Goal: Information Seeking & Learning: Understand process/instructions

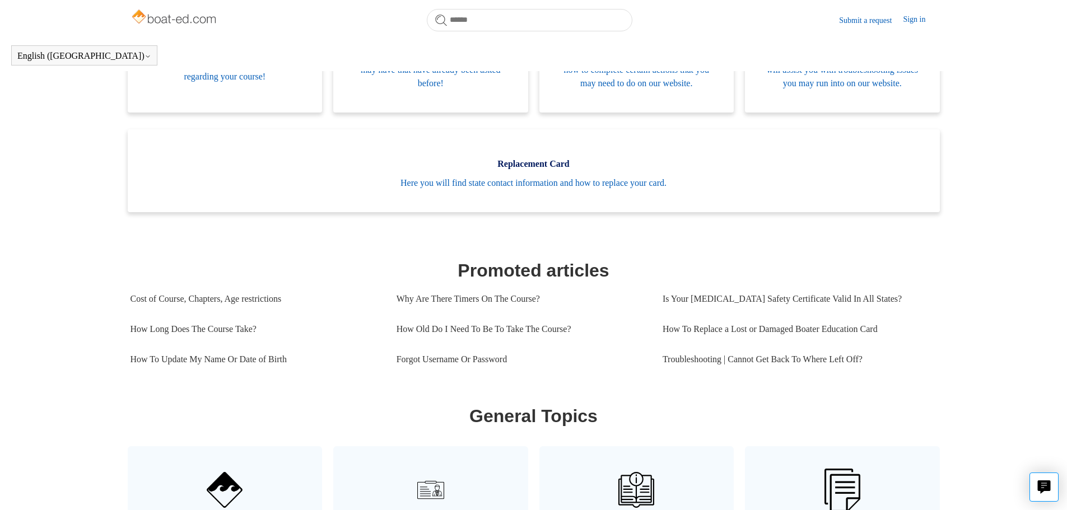
scroll to position [305, 0]
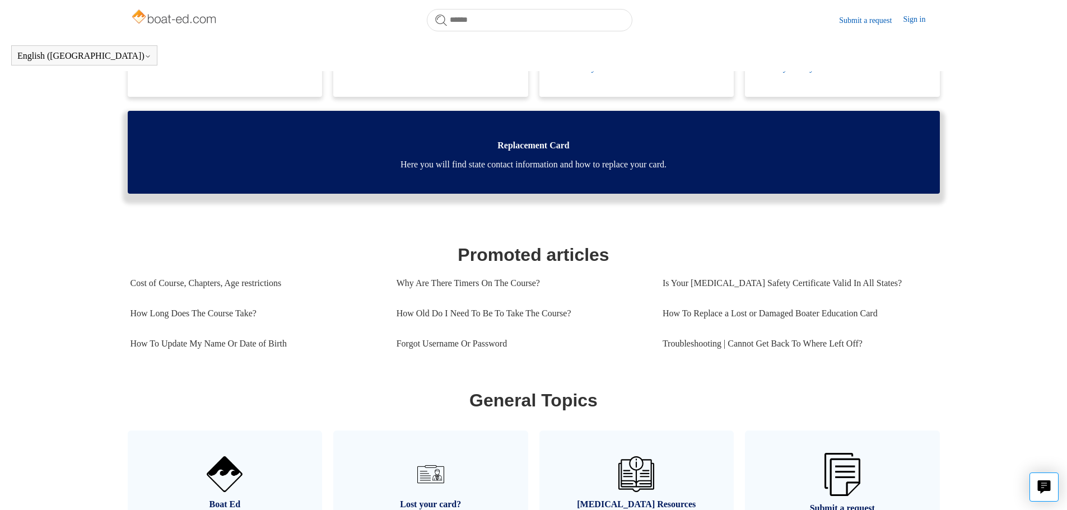
click at [428, 171] on span "Here you will find state contact information and how to replace your card." at bounding box center [534, 164] width 779 height 13
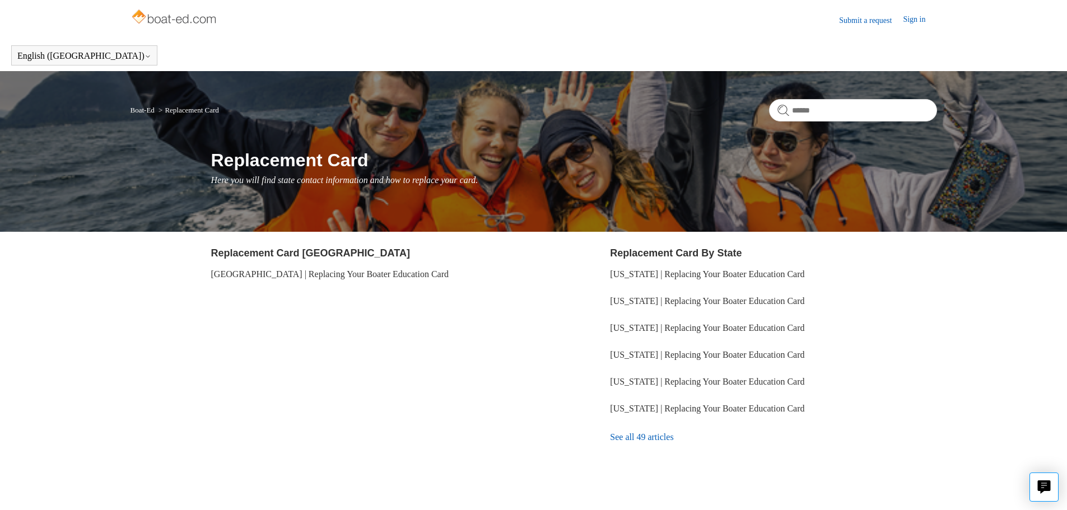
scroll to position [29, 0]
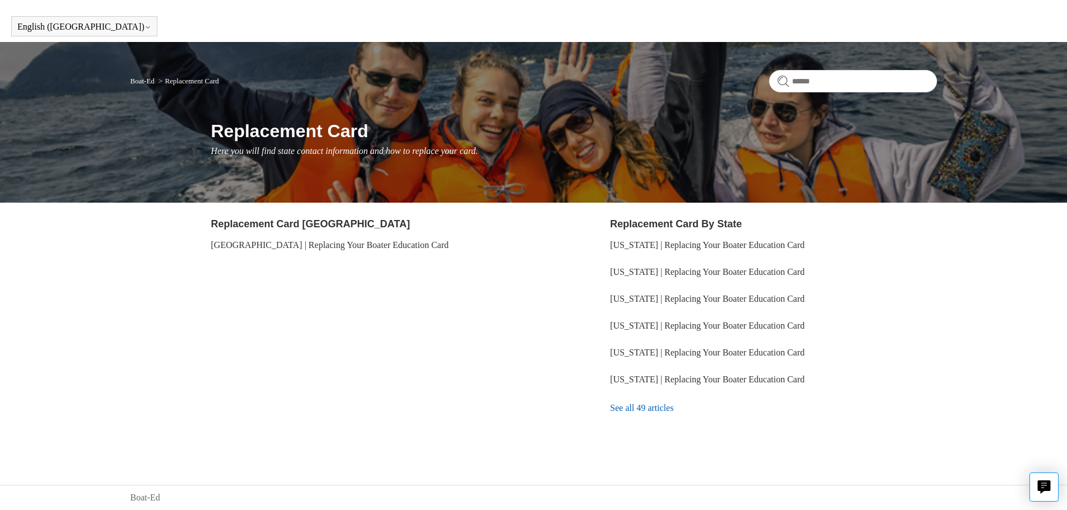
click at [644, 405] on link "See all 49 articles" at bounding box center [773, 408] width 327 height 30
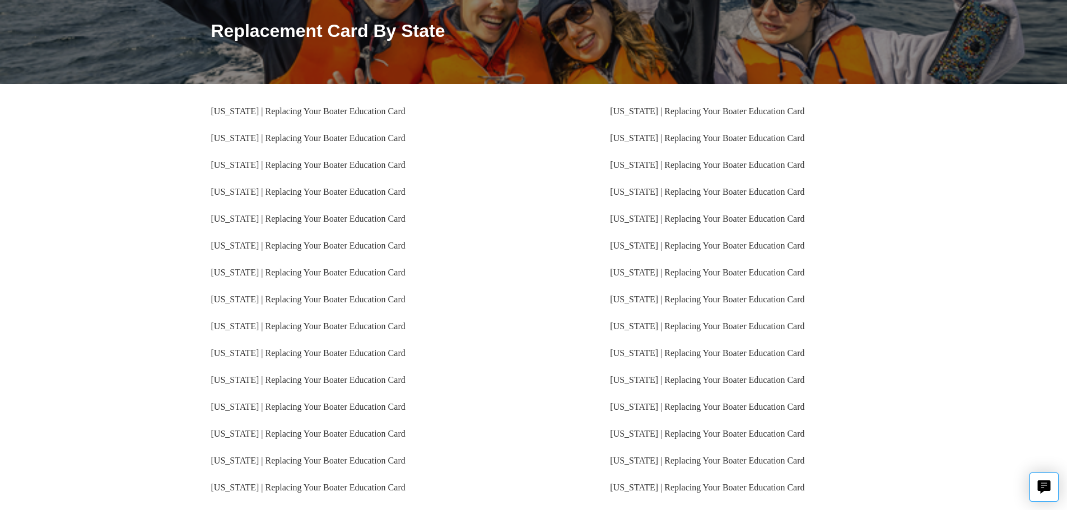
scroll to position [219, 0]
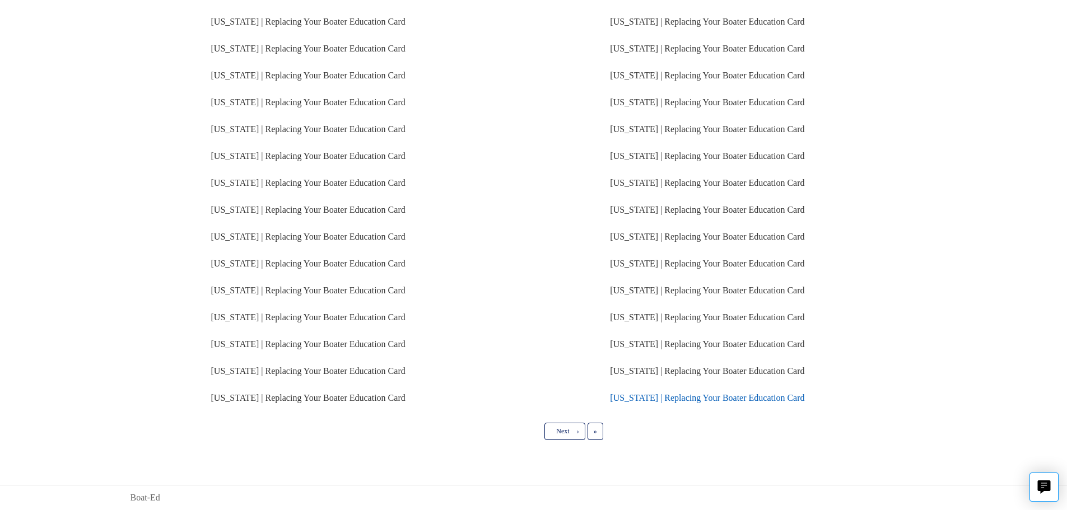
click at [712, 393] on link "Maryland | Replacing Your Boater Education Card" at bounding box center [707, 398] width 194 height 10
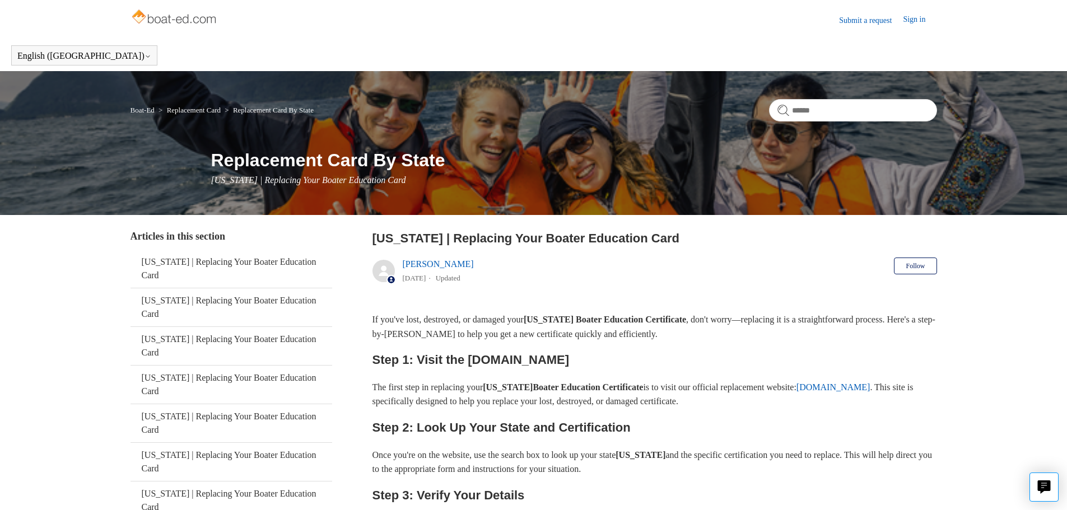
click at [881, 17] on link "Submit a request" at bounding box center [871, 21] width 64 height 12
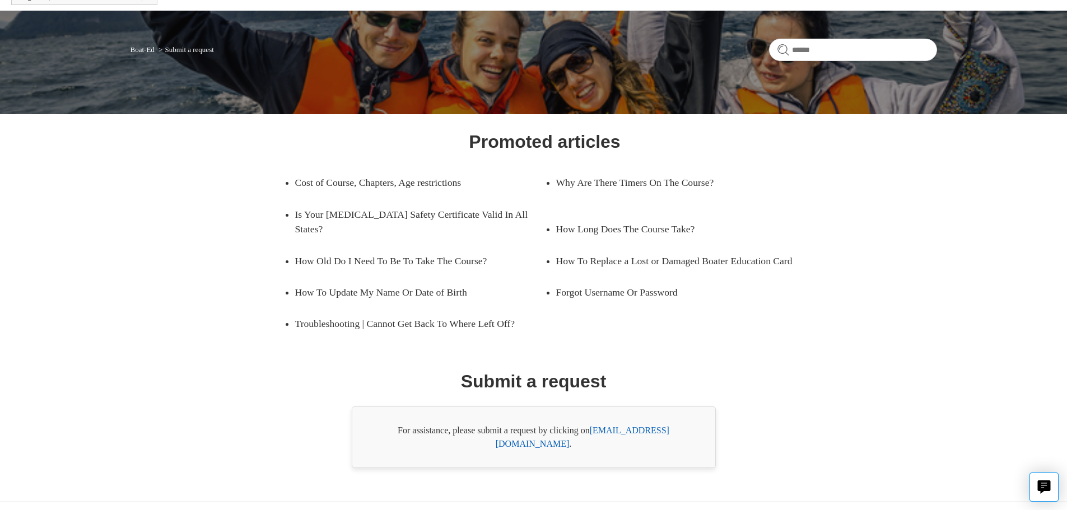
scroll to position [64, 0]
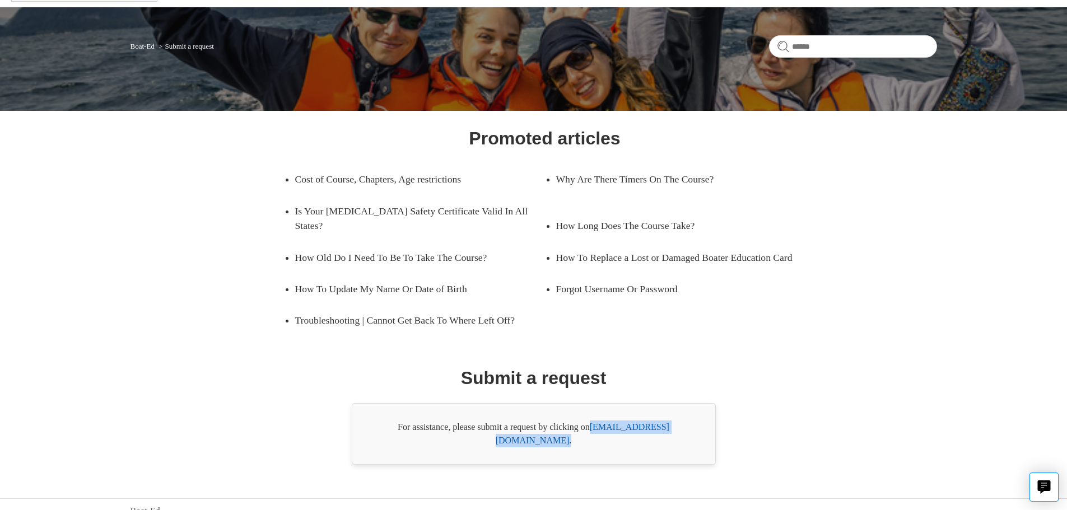
drag, startPoint x: 688, startPoint y: 427, endPoint x: 595, endPoint y: 433, distance: 93.2
click at [595, 433] on div "For assistance, please submit a request by clicking on [EMAIL_ADDRESS][DOMAIN_N…" at bounding box center [534, 434] width 364 height 62
copy div "[EMAIL_ADDRESS][DOMAIN_NAME] ."
